Goal: Task Accomplishment & Management: Complete application form

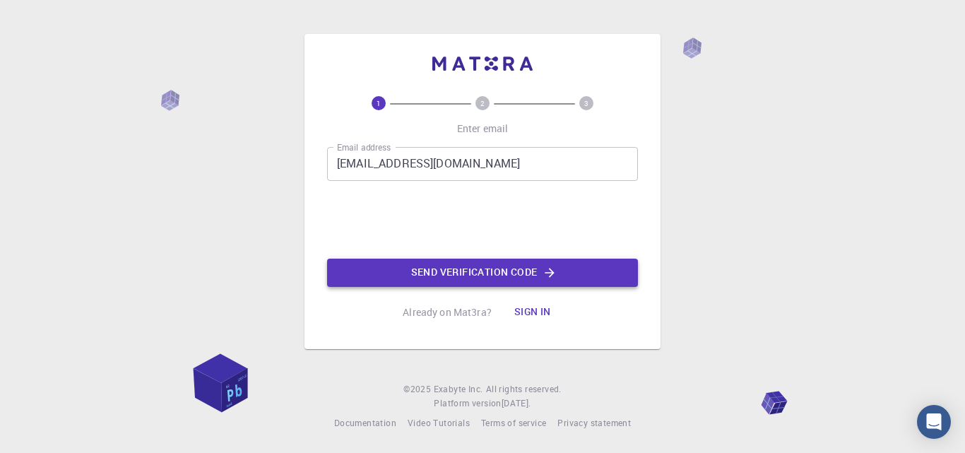
click at [623, 279] on button "Send verification code" at bounding box center [482, 273] width 311 height 28
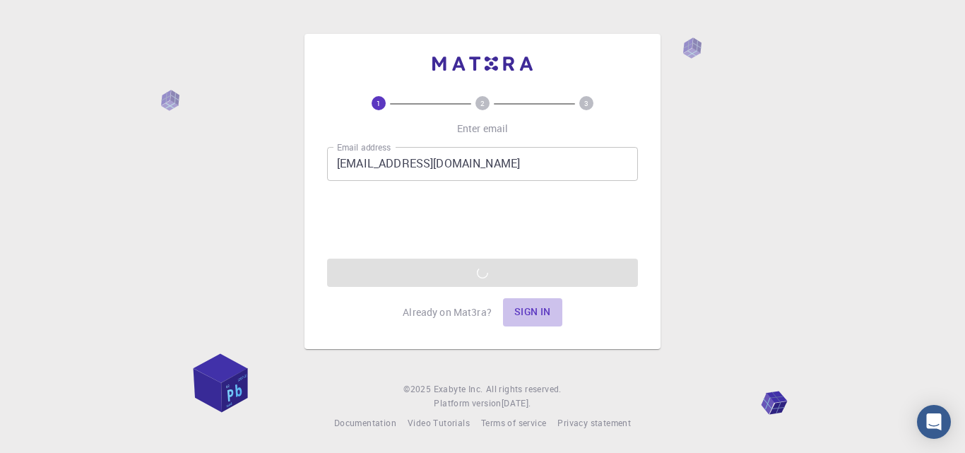
click at [537, 314] on button "Sign in" at bounding box center [532, 312] width 59 height 28
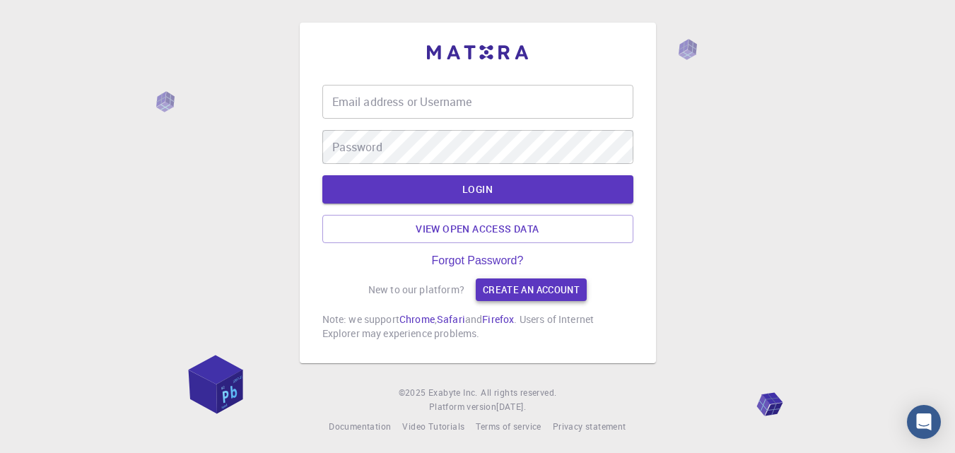
click at [540, 290] on link "Create an account" at bounding box center [531, 289] width 111 height 23
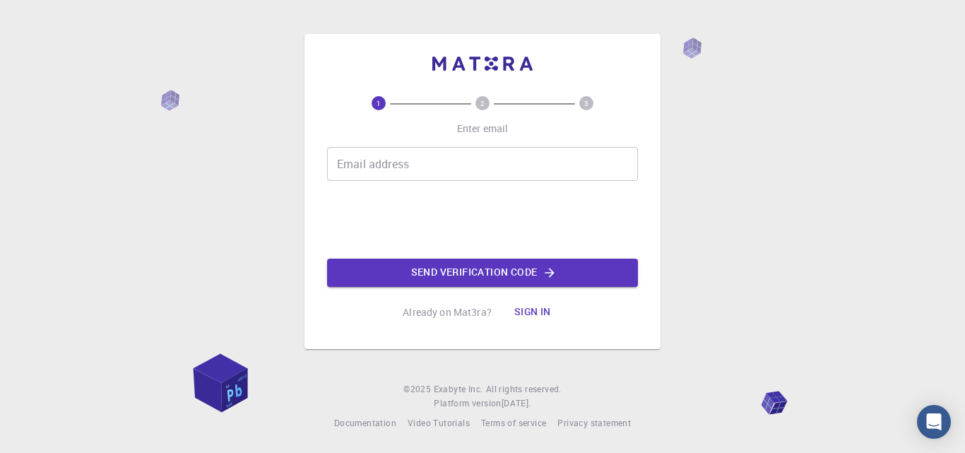
click at [531, 172] on input "Email address" at bounding box center [482, 164] width 311 height 34
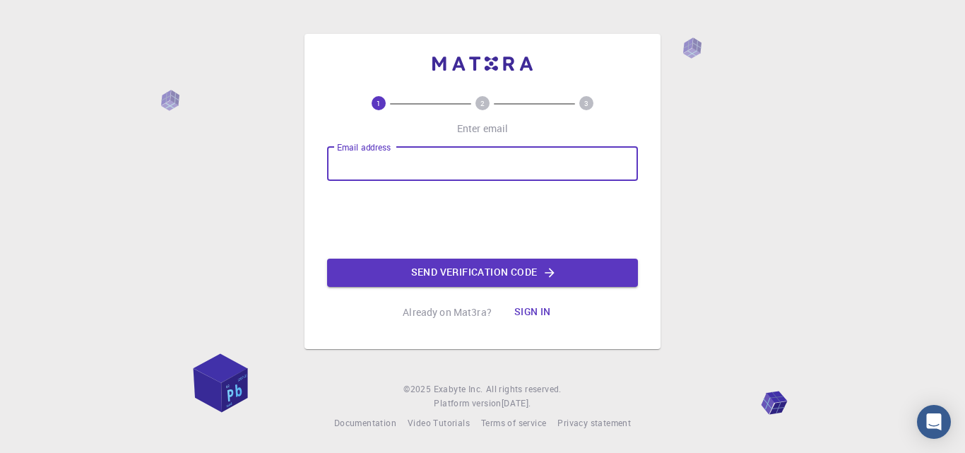
type input "lovellychic01@gmail.com"
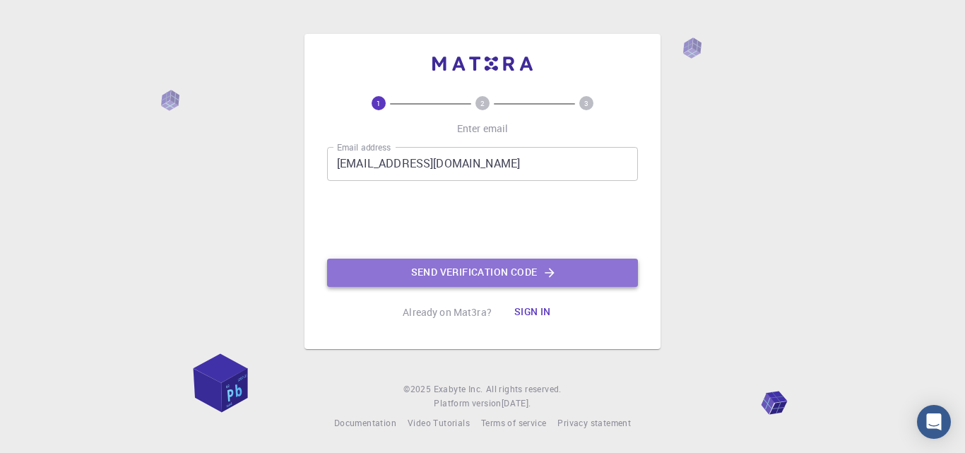
click at [611, 281] on button "Send verification code" at bounding box center [482, 273] width 311 height 28
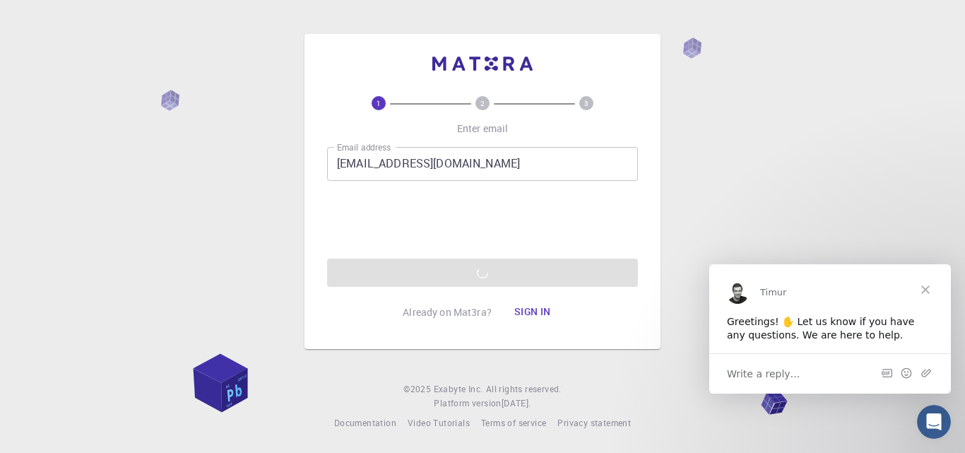
click at [833, 358] on div "Write a reply…" at bounding box center [831, 373] width 242 height 40
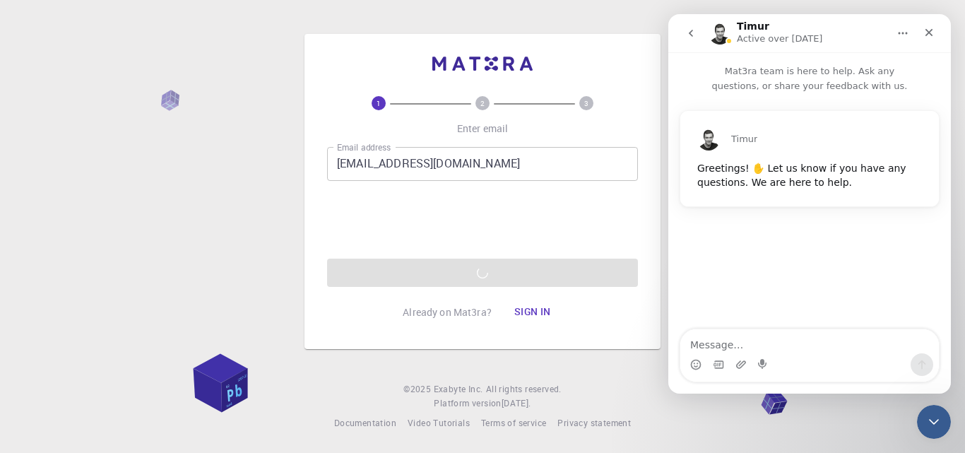
click at [625, 317] on div "1 2 3 Enter email Email address lovellychic01@gmail.com Email address Send veri…" at bounding box center [482, 211] width 311 height 230
click at [938, 416] on icon "Close Intercom Messenger" at bounding box center [932, 419] width 17 height 17
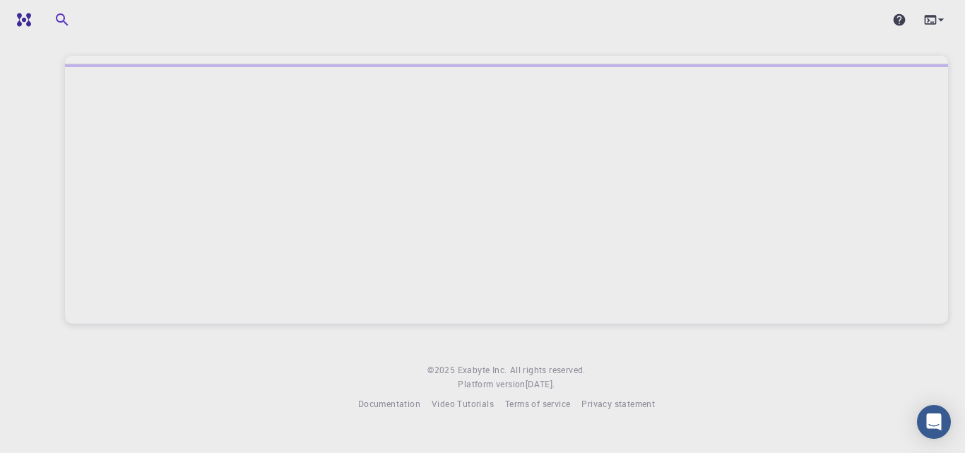
click at [757, 201] on div at bounding box center [506, 193] width 883 height 259
click at [939, 22] on icon at bounding box center [941, 20] width 14 height 14
click at [939, 22] on div at bounding box center [482, 226] width 965 height 453
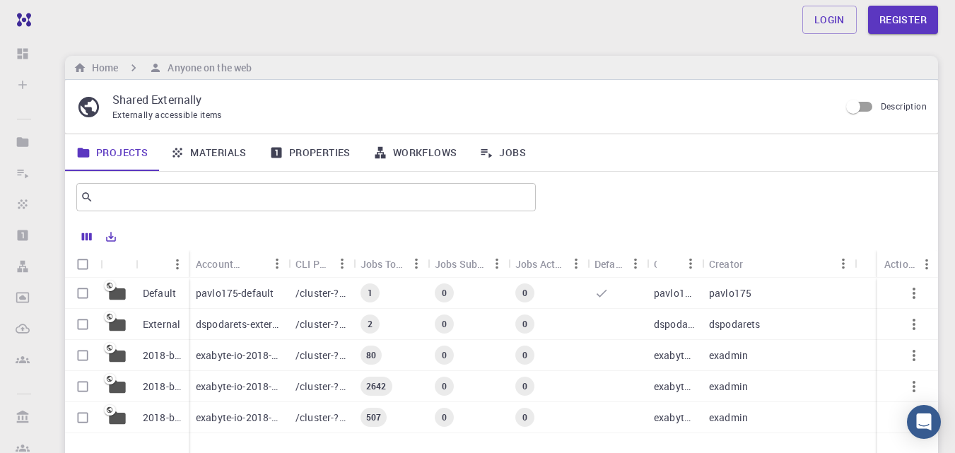
click at [223, 159] on link "Materials" at bounding box center [208, 152] width 99 height 37
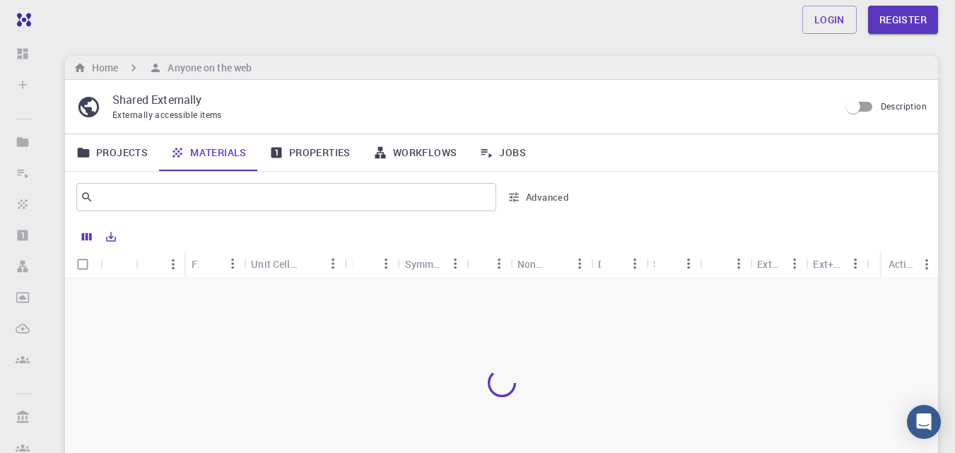
click at [129, 150] on link "Projects" at bounding box center [112, 152] width 94 height 37
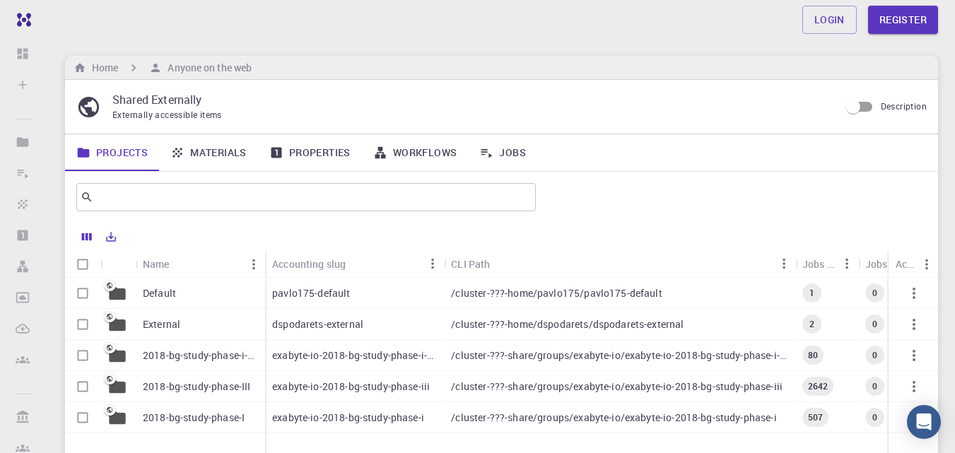
click at [154, 290] on p "Default" at bounding box center [159, 293] width 33 height 14
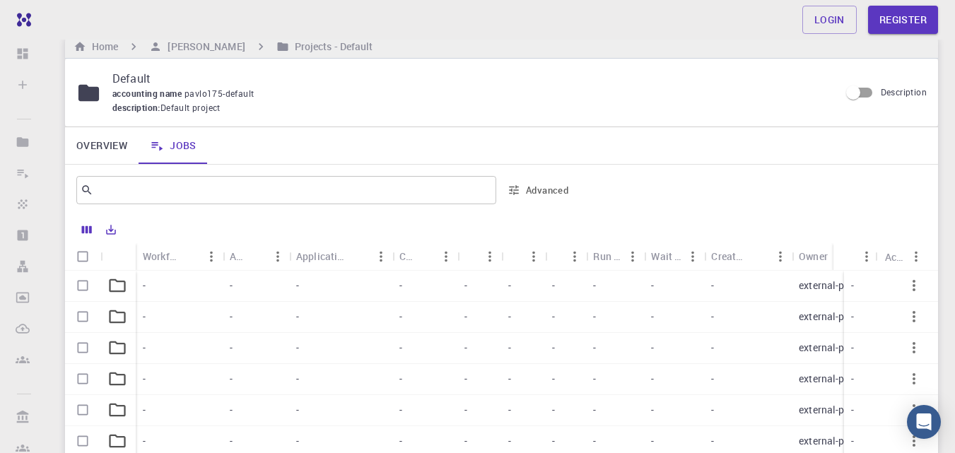
scroll to position [19, 0]
drag, startPoint x: 953, startPoint y: 203, endPoint x: 961, endPoint y: 261, distance: 59.3
click at [955, 261] on html "Free Dashboard Sign In (Sign Up) to Access Create Sign In (Sign Up) to Access N…" at bounding box center [477, 306] width 955 height 650
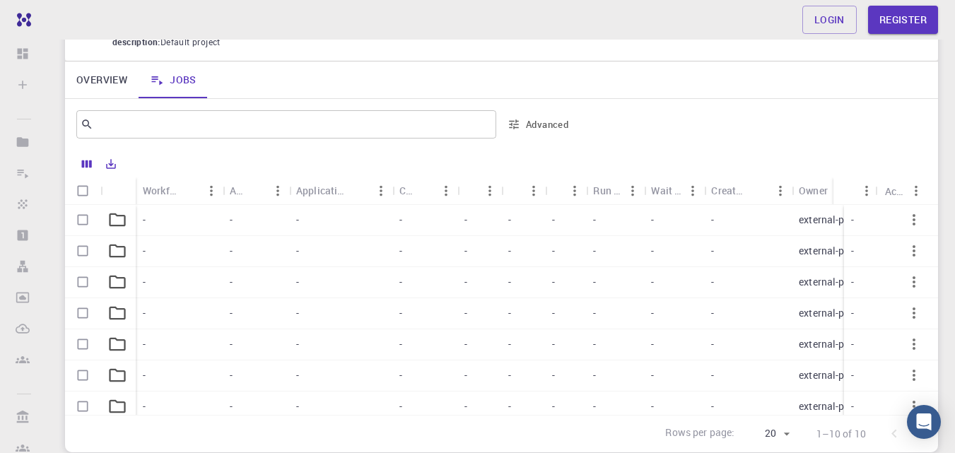
scroll to position [88, 0]
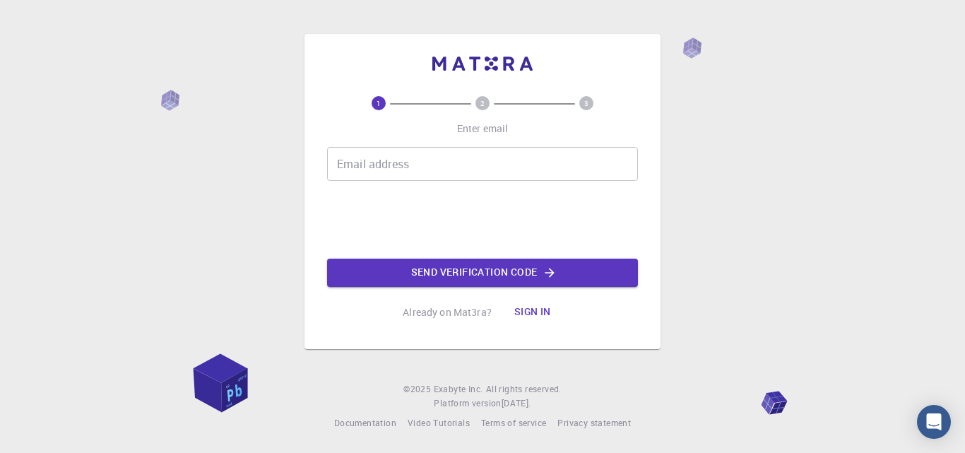
click at [401, 158] on div "Email address Email address" at bounding box center [482, 164] width 311 height 34
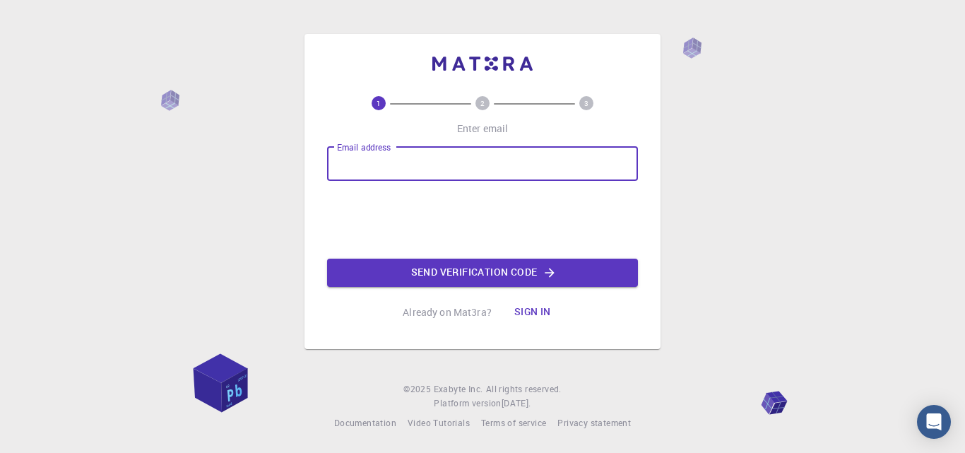
type input "ramadhanins22h@student.unhas.ac.id"
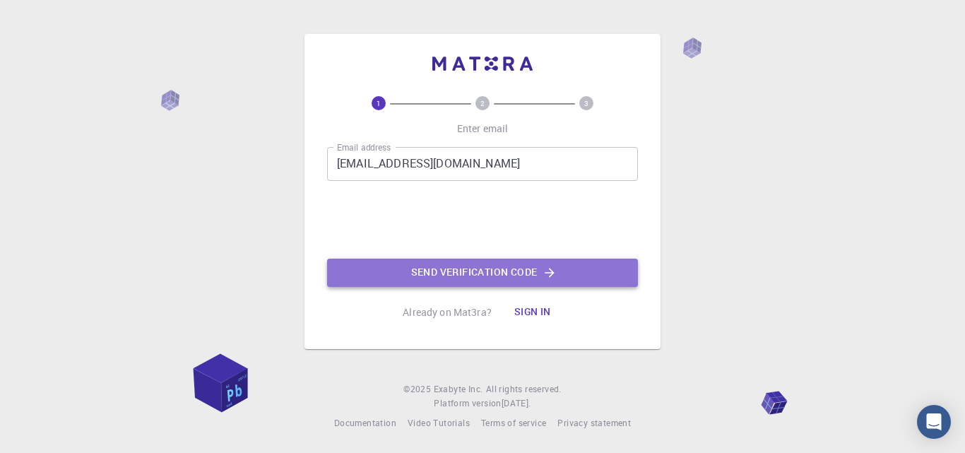
click at [560, 271] on button "Send verification code" at bounding box center [482, 273] width 311 height 28
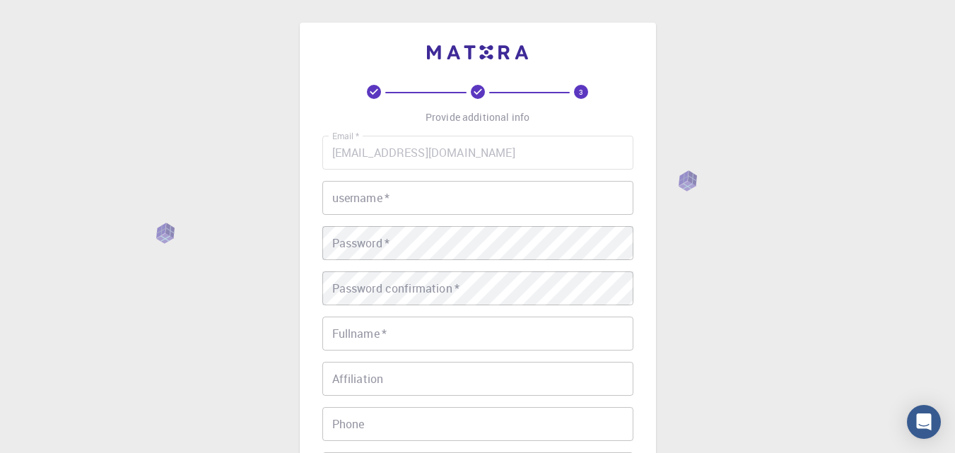
click at [496, 198] on input "username   *" at bounding box center [477, 198] width 311 height 34
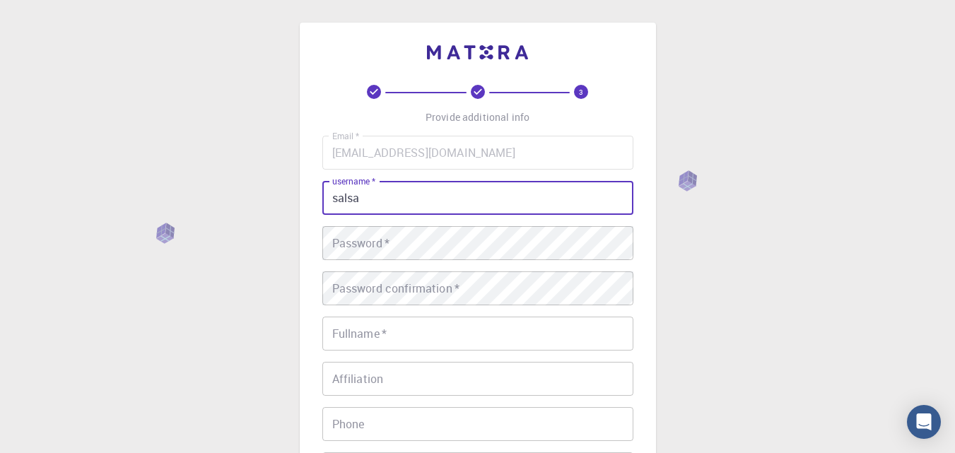
type input "salsa"
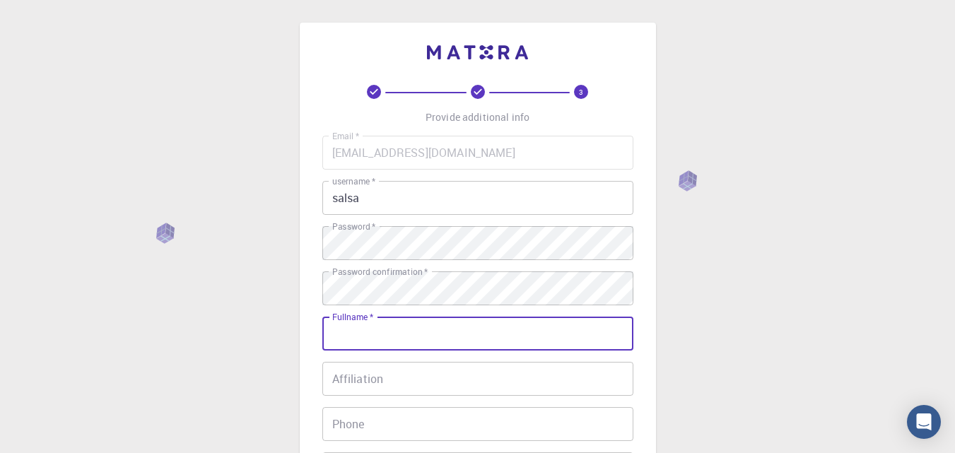
click at [541, 333] on input "Fullname   *" at bounding box center [477, 334] width 311 height 34
type input "salsabillah"
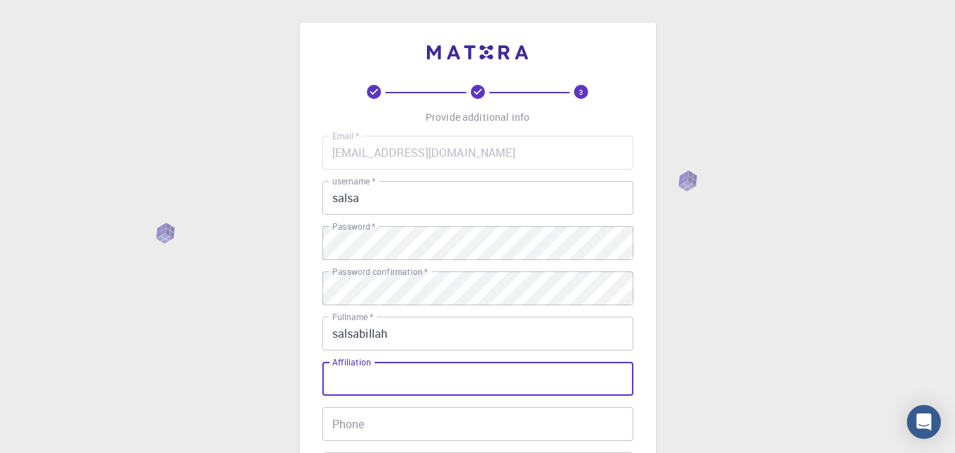
click at [540, 374] on input "Affiliation" at bounding box center [477, 379] width 311 height 34
type input "student"
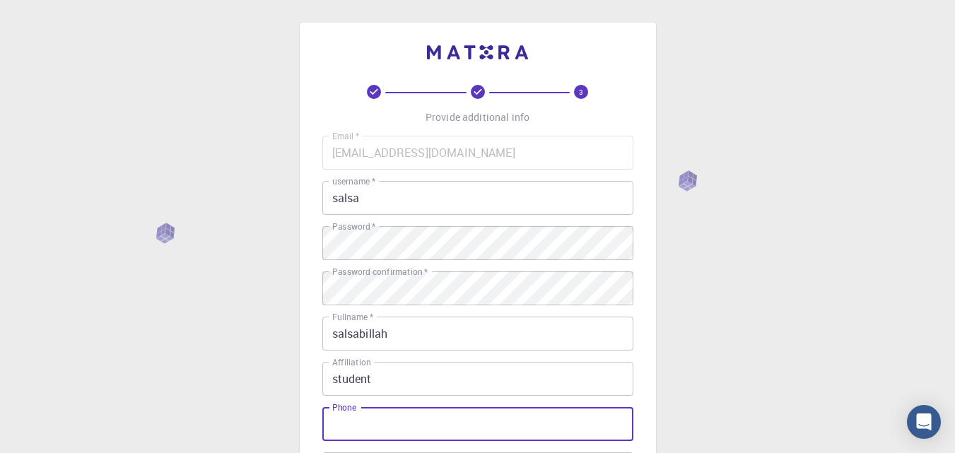
click at [546, 439] on input "Phone" at bounding box center [477, 424] width 311 height 34
type input "0"
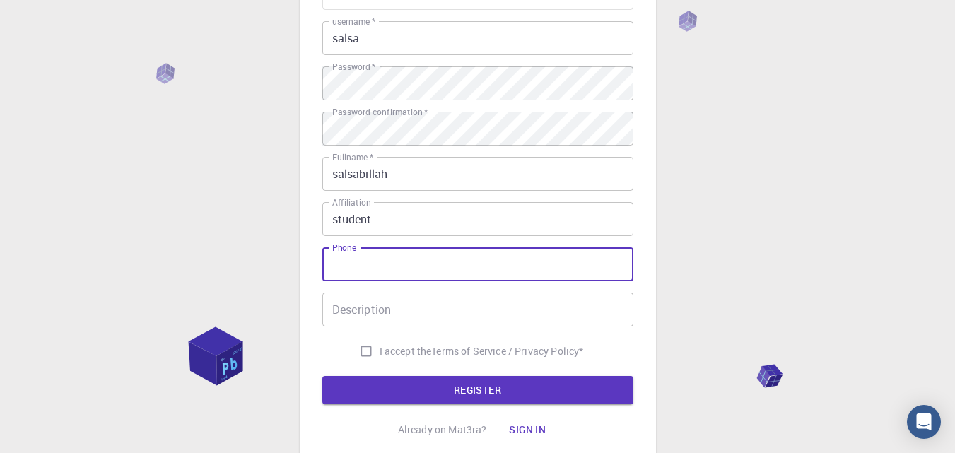
scroll to position [204, 0]
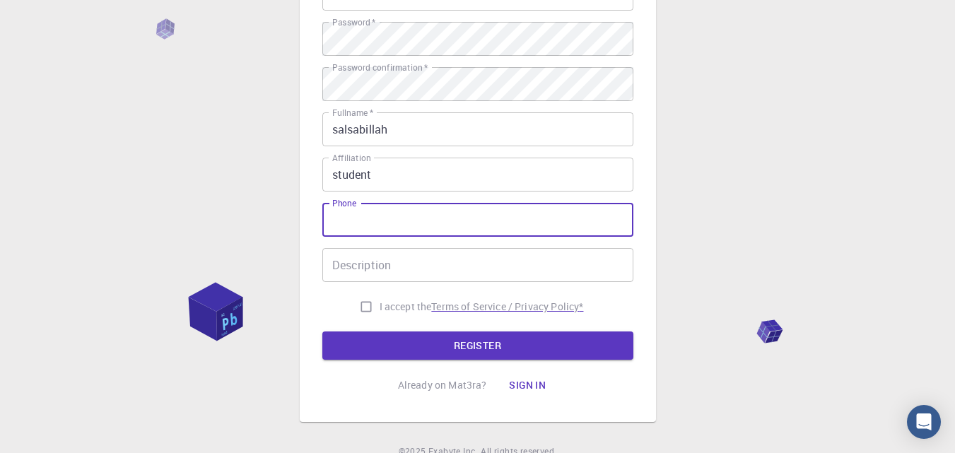
click at [563, 309] on p "Terms of Service / Privacy Policy *" at bounding box center [507, 307] width 152 height 14
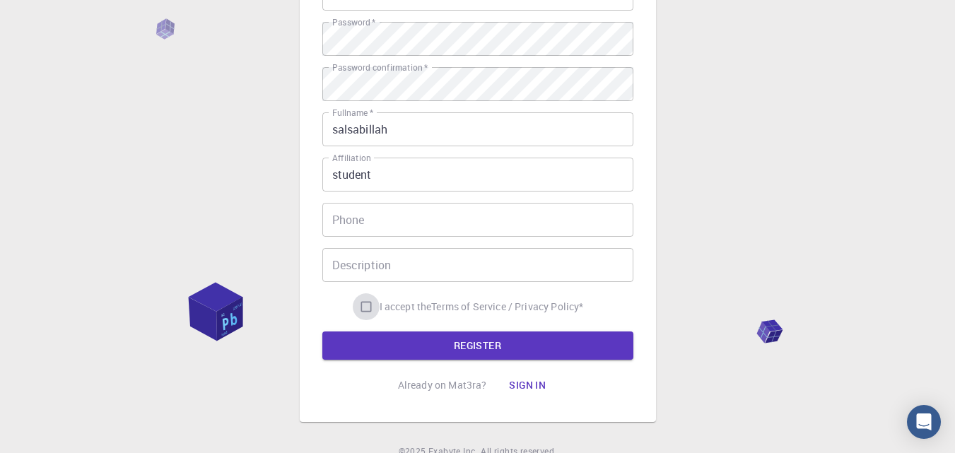
click at [365, 302] on input "I accept the Terms of Service / Privacy Policy *" at bounding box center [366, 306] width 27 height 27
checkbox input "true"
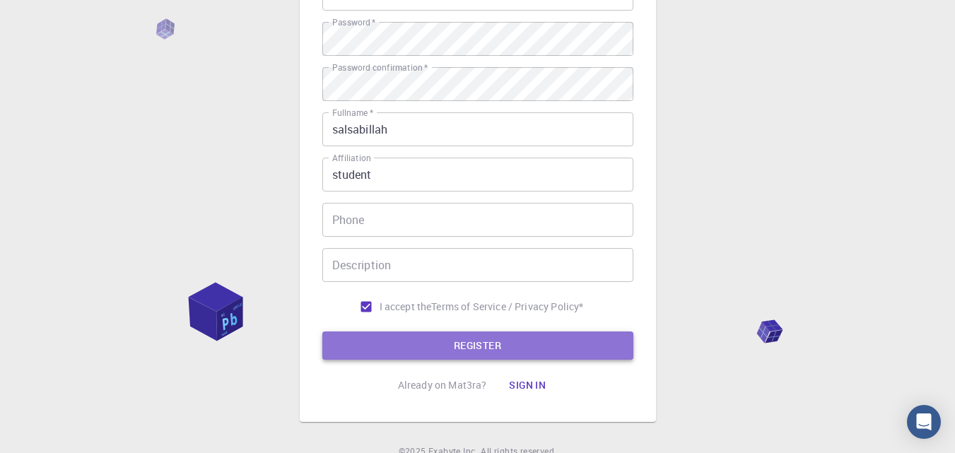
click at [401, 339] on button "REGISTER" at bounding box center [477, 345] width 311 height 28
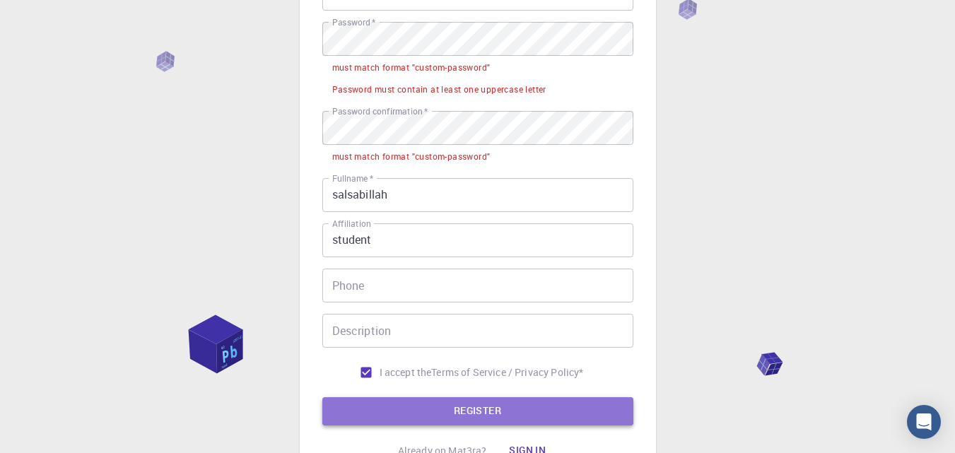
click at [440, 410] on button "REGISTER" at bounding box center [477, 411] width 311 height 28
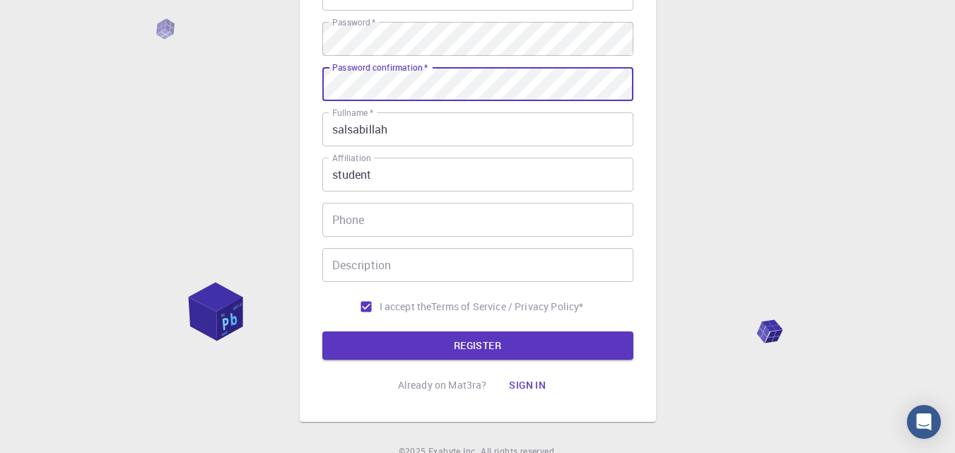
click at [322, 331] on button "REGISTER" at bounding box center [477, 345] width 311 height 28
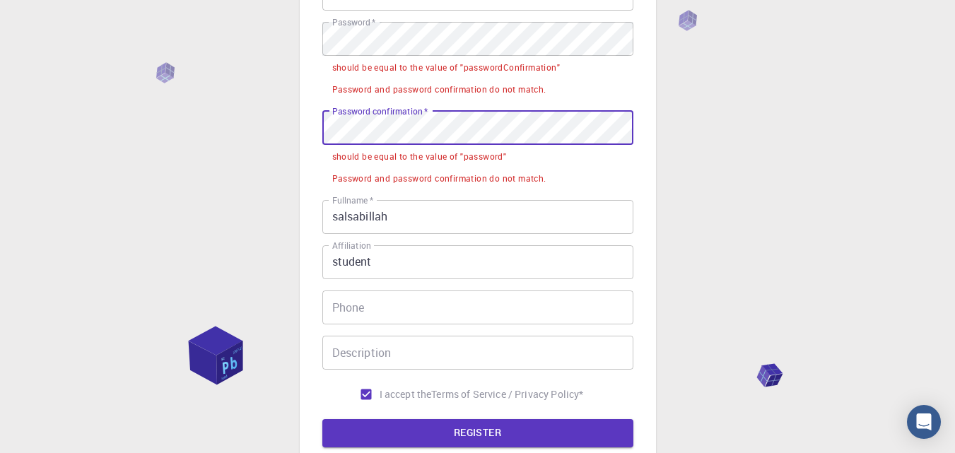
click at [273, 127] on div "3 Provide additional info Email   * ramadhanins22h@student.unhas.ac.id Email   …" at bounding box center [477, 199] width 955 height 806
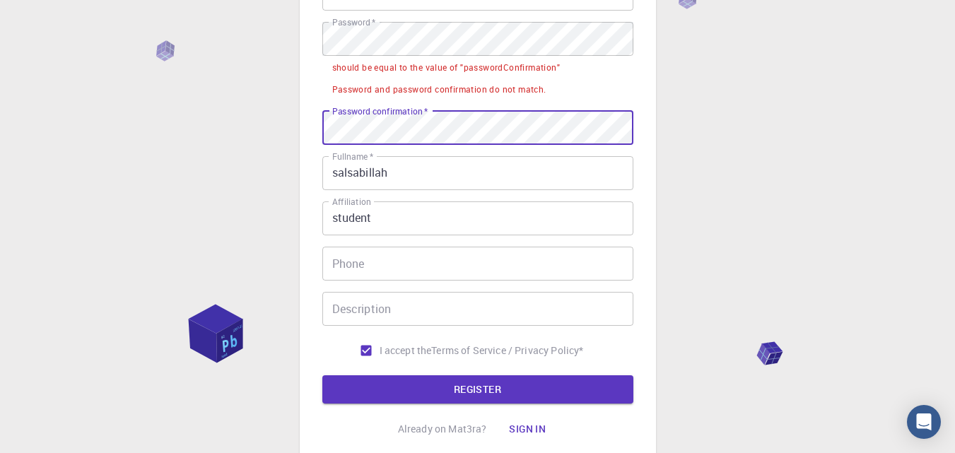
click at [322, 375] on button "REGISTER" at bounding box center [477, 389] width 311 height 28
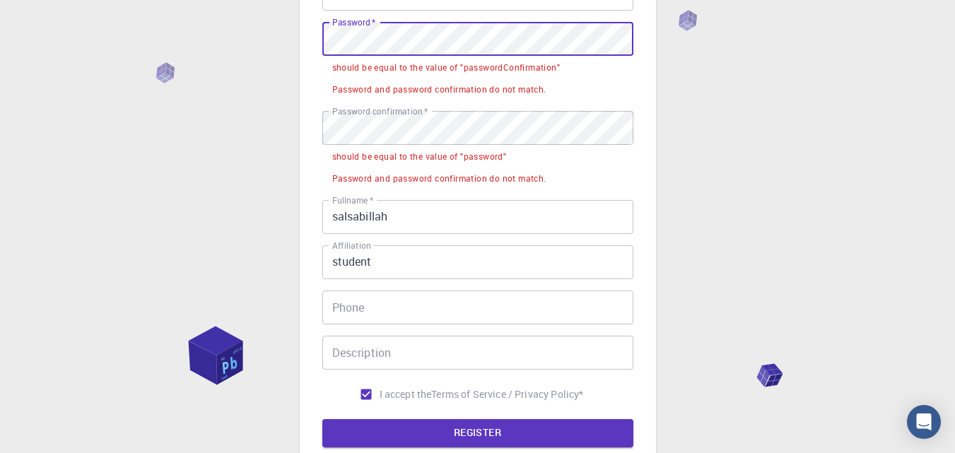
click at [271, 37] on div "3 Provide additional info Email   * ramadhanins22h@student.unhas.ac.id Email   …" at bounding box center [477, 199] width 955 height 806
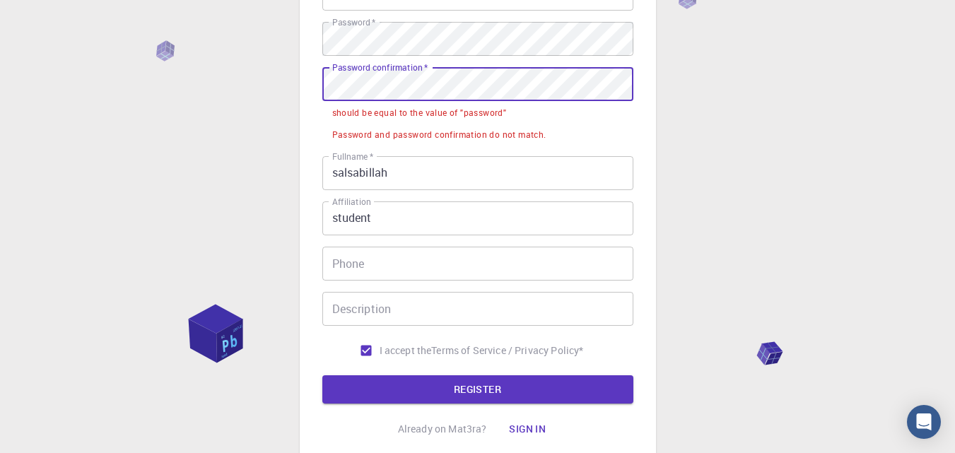
click at [262, 75] on div "3 Provide additional info Email   * ramadhanins22h@student.unhas.ac.id Email   …" at bounding box center [477, 177] width 955 height 763
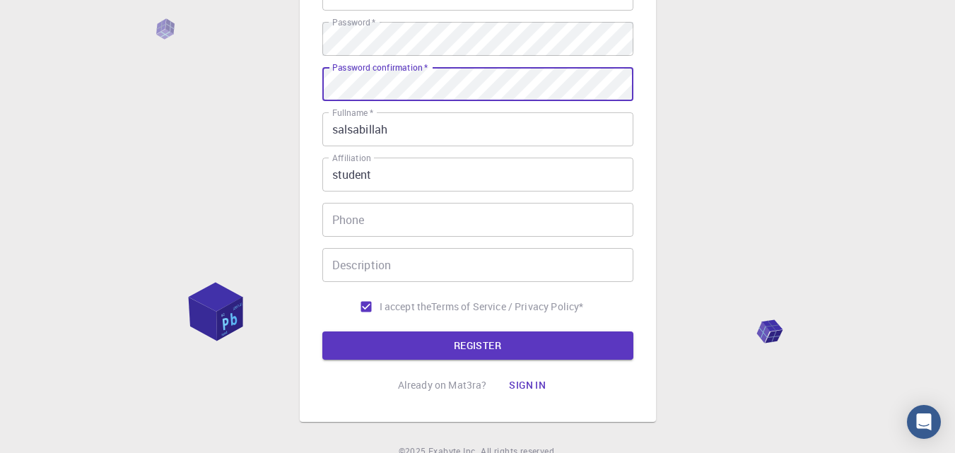
click at [322, 331] on button "REGISTER" at bounding box center [477, 345] width 311 height 28
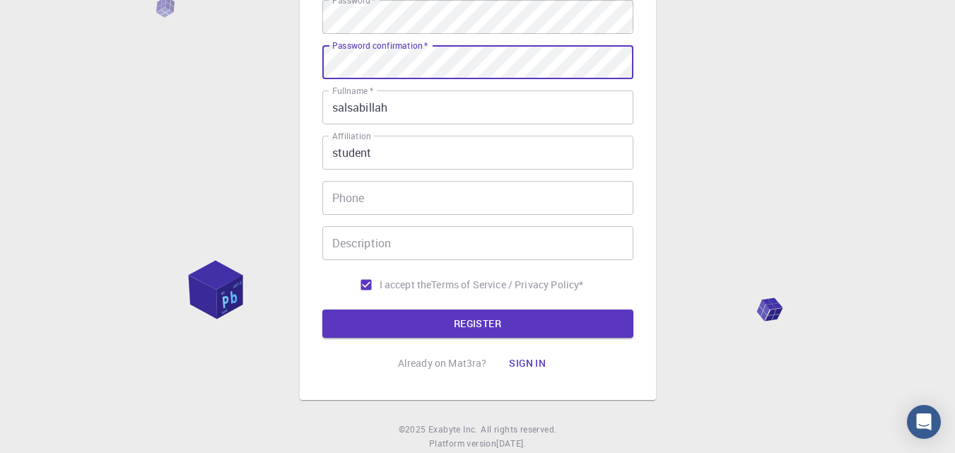
scroll to position [254, 0]
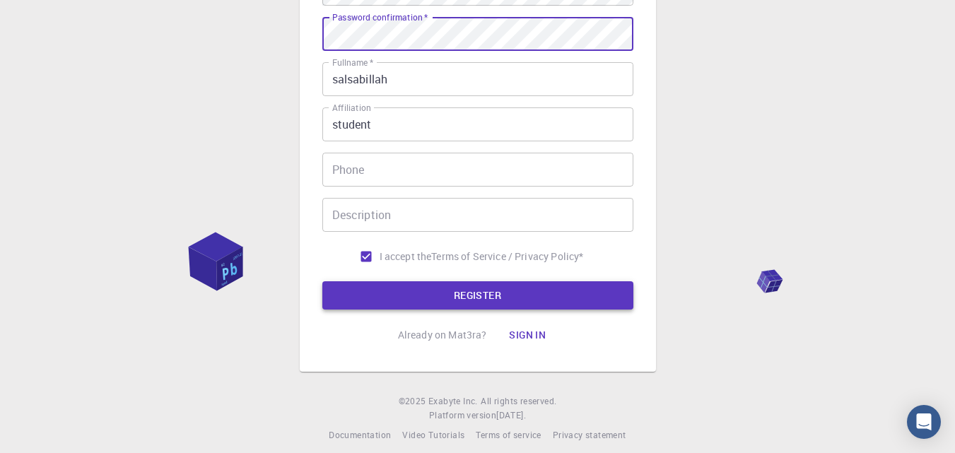
click at [523, 294] on button "REGISTER" at bounding box center [477, 295] width 311 height 28
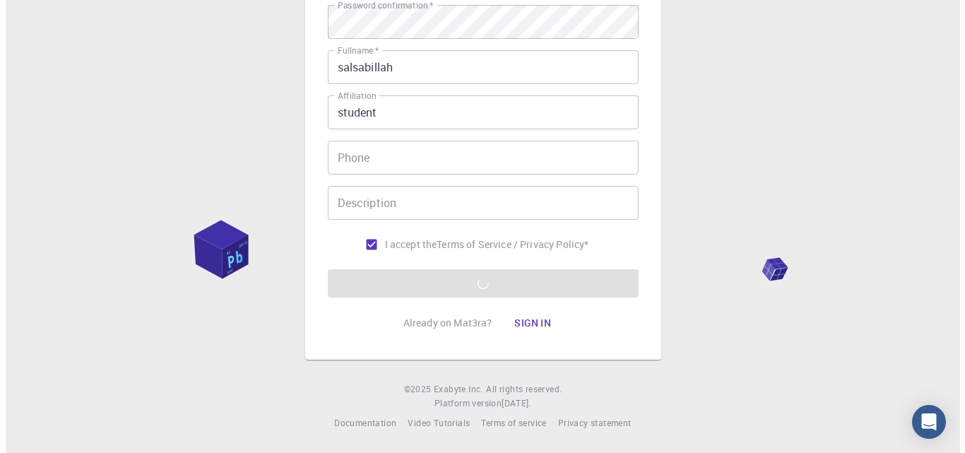
scroll to position [0, 0]
